Goal: Navigation & Orientation: Find specific page/section

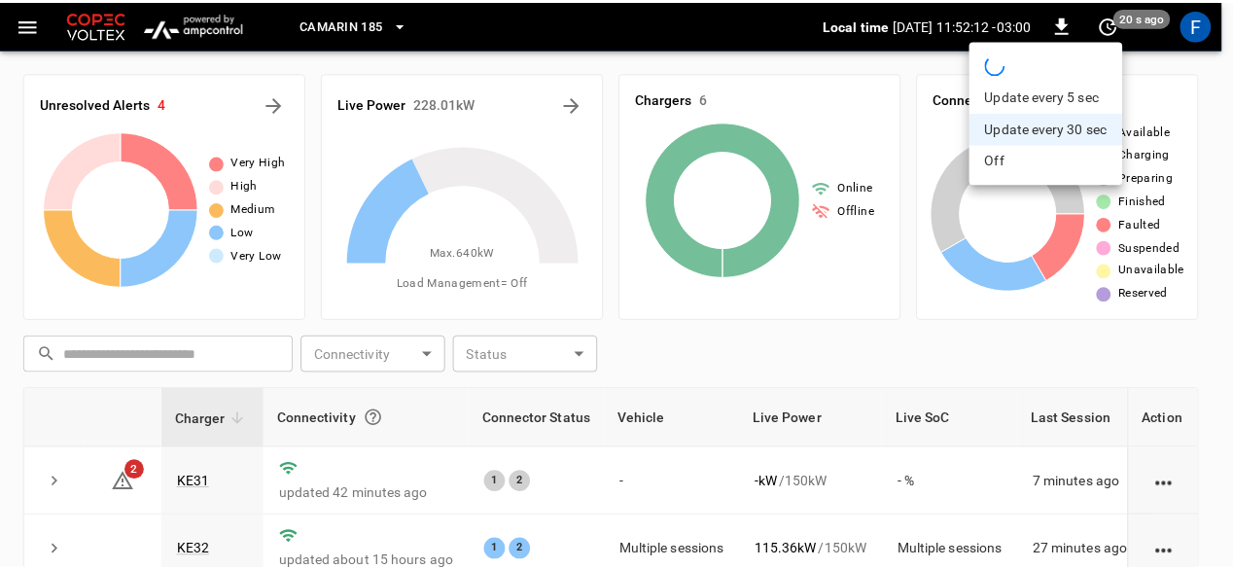
scroll to position [97, 0]
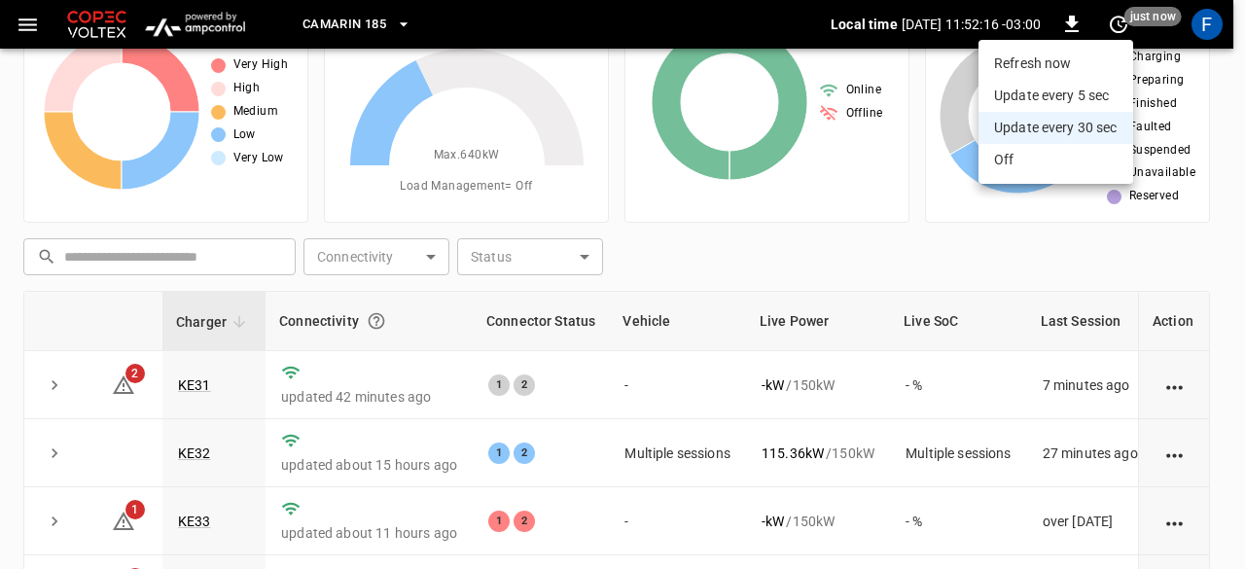
click at [1159, 277] on div at bounding box center [622, 284] width 1245 height 569
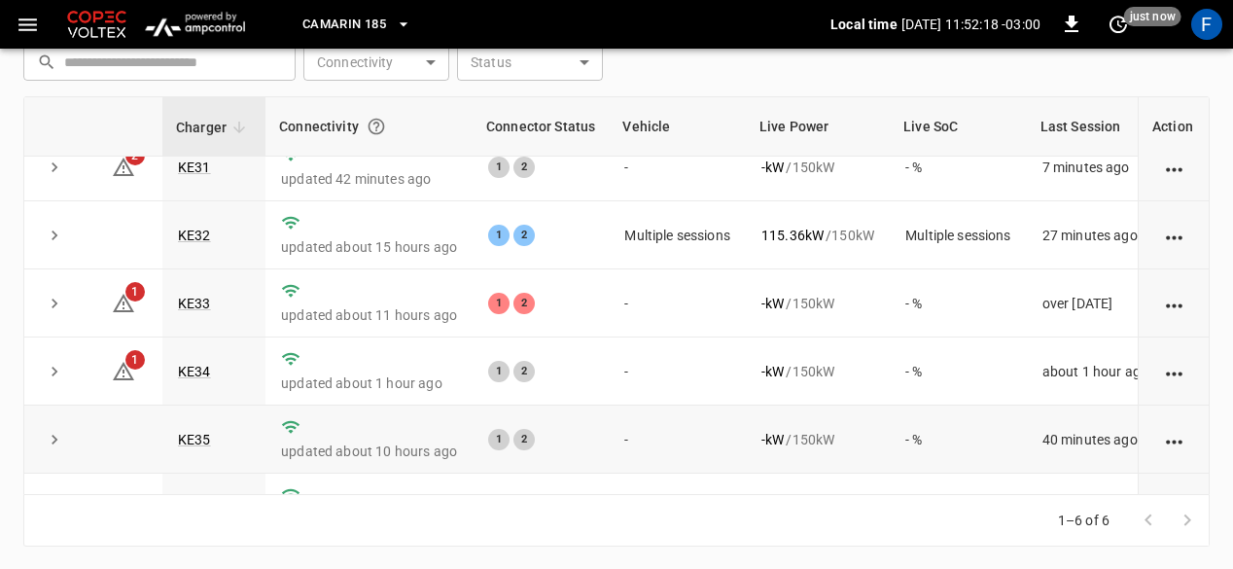
scroll to position [0, 0]
